Goal: Transaction & Acquisition: Purchase product/service

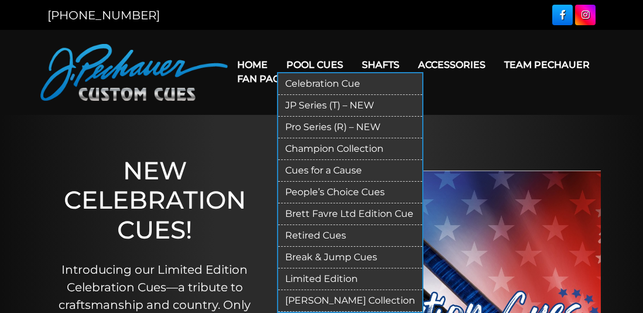
click at [334, 105] on link "JP Series (T) – NEW" at bounding box center [350, 106] width 144 height 22
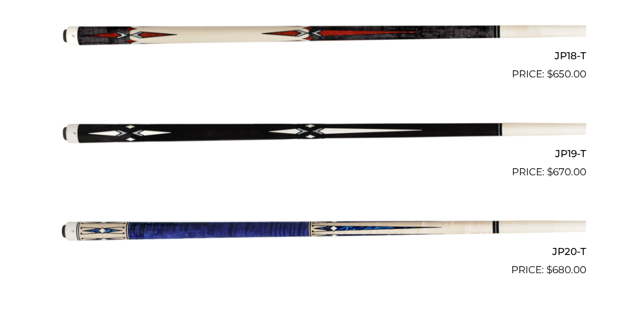
scroll to position [1993, 0]
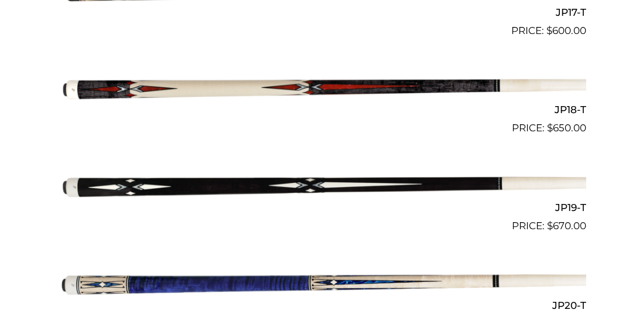
click at [359, 196] on img at bounding box center [321, 185] width 529 height 88
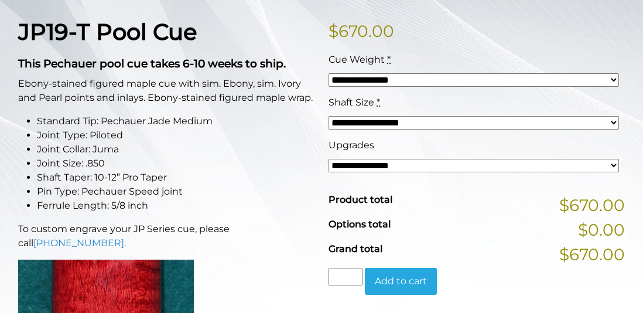
scroll to position [307, 0]
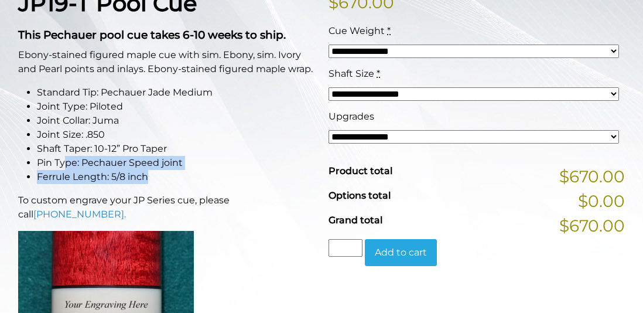
drag, startPoint x: 128, startPoint y: 172, endPoint x: 156, endPoint y: 177, distance: 28.0
click at [156, 177] on ul "Standard Tip: Pechauer Jade Medium Joint Type: Piloted Joint Collar: Juma Joint…" at bounding box center [166, 134] width 296 height 98
click at [205, 178] on li "Ferrule Length: 5/8 inch" at bounding box center [175, 177] width 277 height 14
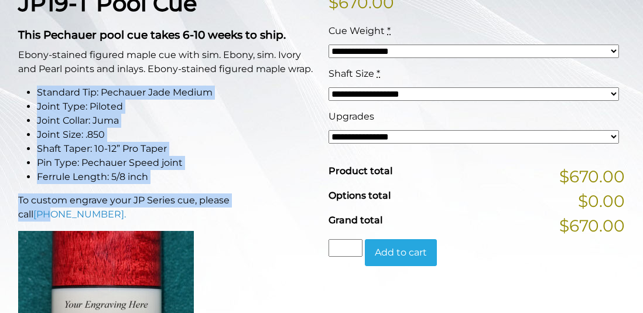
drag, startPoint x: 35, startPoint y: 85, endPoint x: 270, endPoint y: 185, distance: 256.1
click at [270, 185] on div "JP19-T Pool Cue This Pechauer pool cue takes 6-10 weeks to ship. Ebony-stained …" at bounding box center [166, 296] width 310 height 613
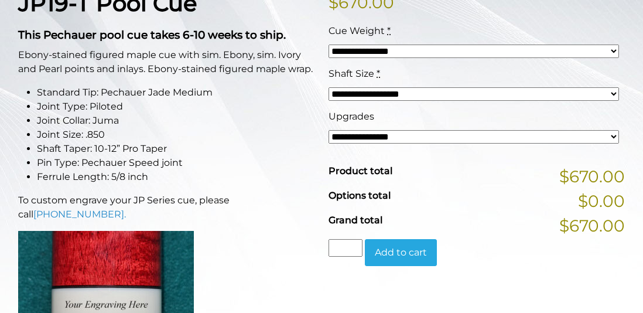
click at [273, 186] on div "JP19-T Pool Cue This Pechauer pool cue takes 6-10 weeks to ship. Ebony-stained …" at bounding box center [166, 296] width 310 height 613
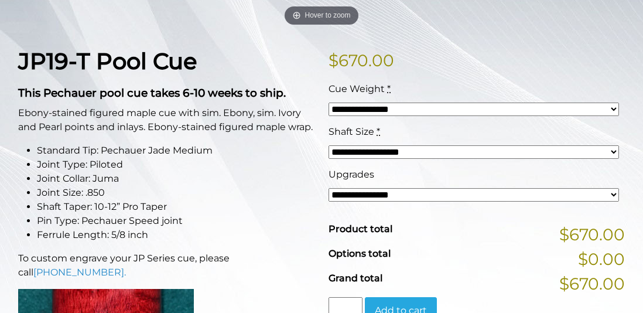
scroll to position [248, 0]
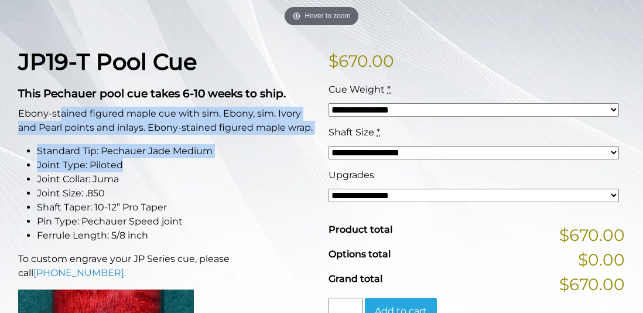
drag, startPoint x: 60, startPoint y: 115, endPoint x: 314, endPoint y: 159, distance: 257.8
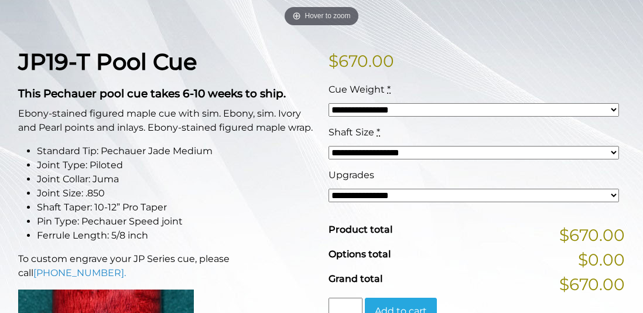
click at [246, 214] on li "Pin Type: Pechauer Speed joint" at bounding box center [175, 221] width 277 height 14
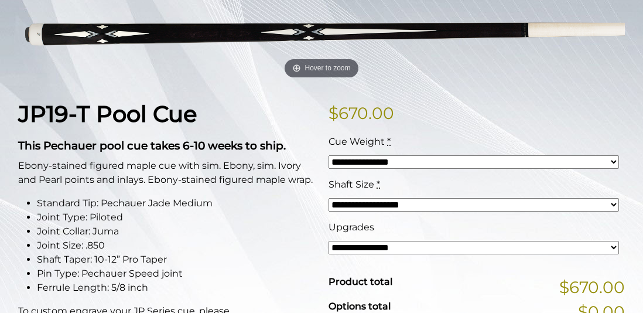
scroll to position [190, 0]
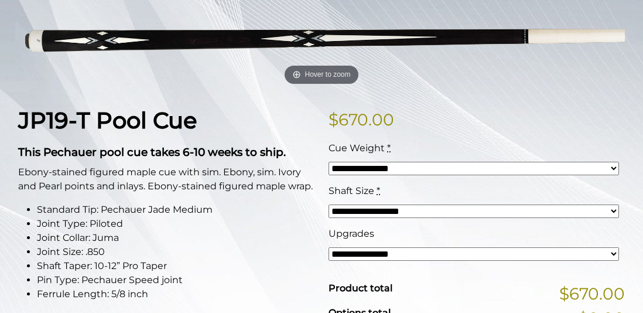
click at [378, 214] on select "**********" at bounding box center [473, 210] width 290 height 13
click at [273, 224] on li "Joint Type: Piloted" at bounding box center [175, 224] width 277 height 14
click at [378, 167] on select "**********" at bounding box center [473, 168] width 290 height 13
select select "*****"
click at [328, 162] on select "**********" at bounding box center [473, 168] width 290 height 13
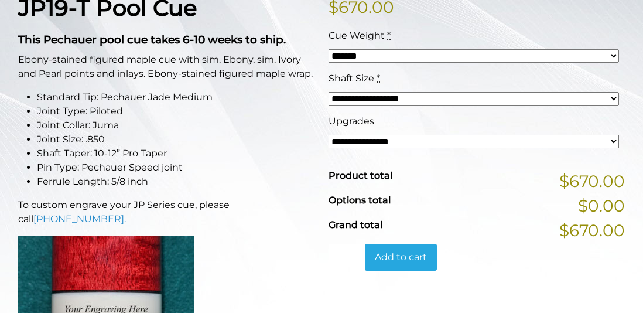
scroll to position [307, 0]
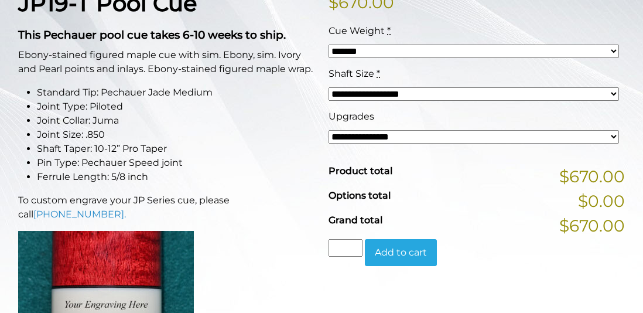
click at [418, 136] on select "**********" at bounding box center [473, 136] width 290 height 13
click at [249, 172] on li "Ferrule Length: 5/8 inch" at bounding box center [175, 177] width 277 height 14
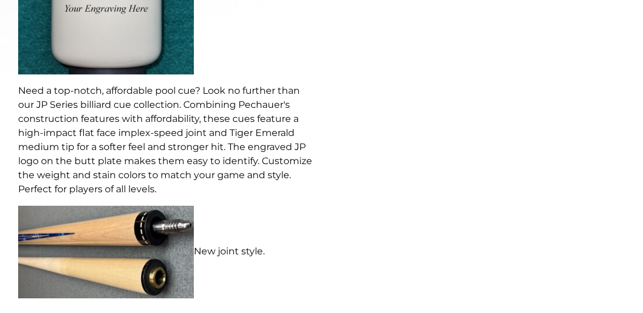
scroll to position [598, 0]
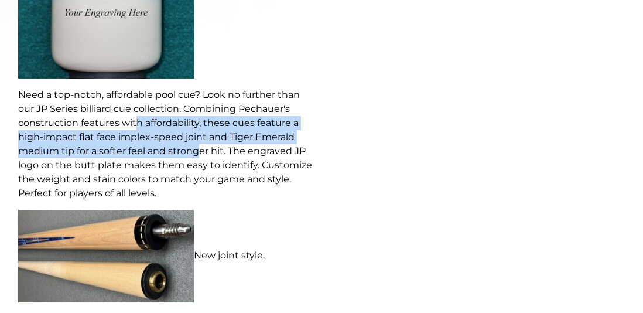
drag, startPoint x: 138, startPoint y: 124, endPoint x: 198, endPoint y: 150, distance: 66.0
click at [198, 150] on p "Need a top-notch, affordable pool cue? Look no further than our JP Series billi…" at bounding box center [166, 144] width 296 height 112
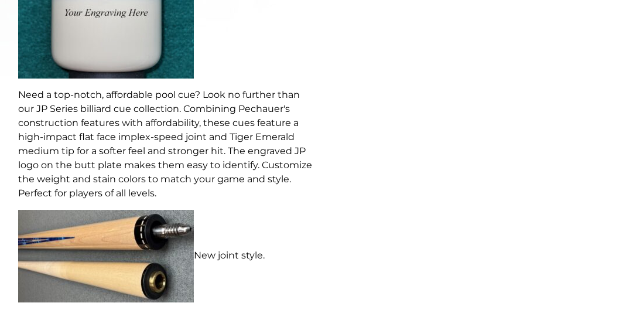
click at [276, 166] on p "Need a top-notch, affordable pool cue? Look no further than our JP Series billi…" at bounding box center [166, 144] width 296 height 112
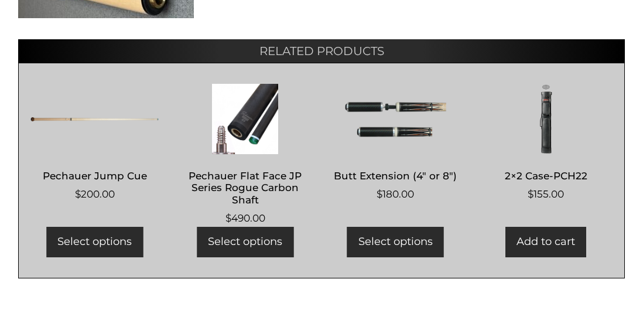
scroll to position [882, 0]
